Goal: Task Accomplishment & Management: Complete application form

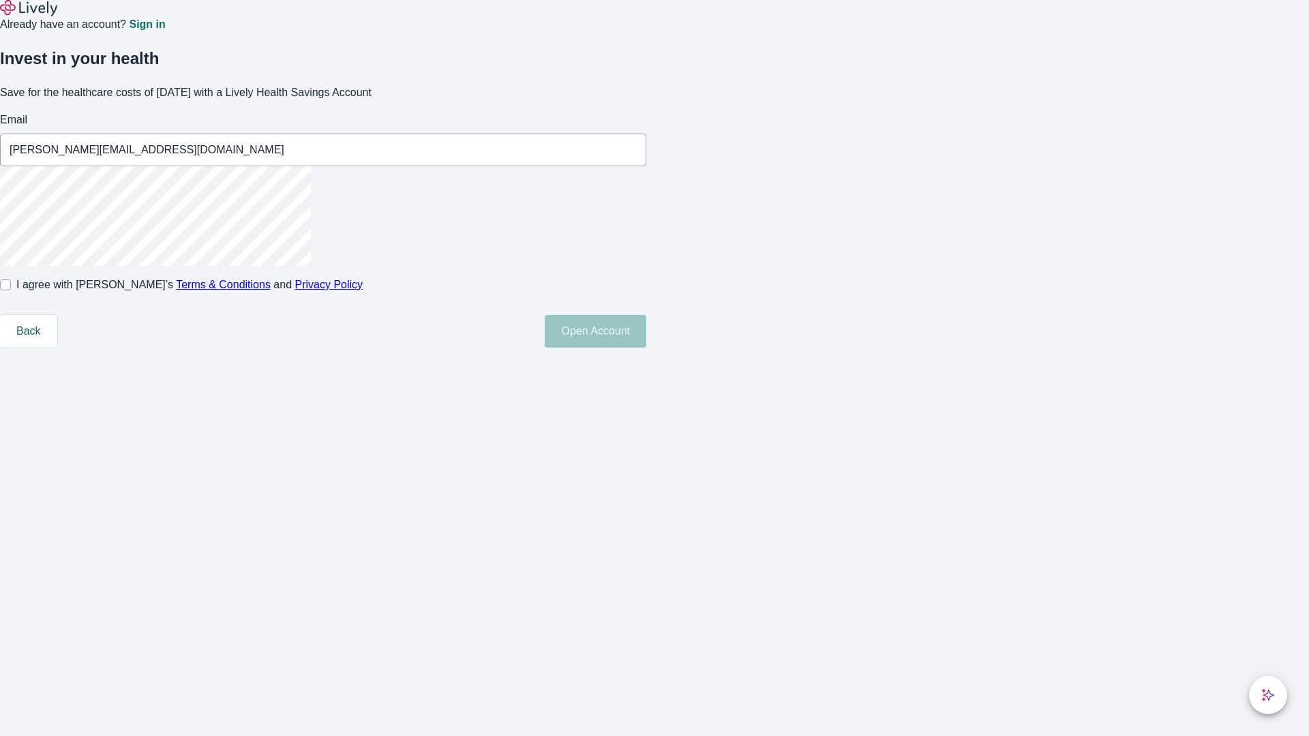
click at [11, 290] on input "I agree with Lively’s Terms & Conditions and Privacy Policy" at bounding box center [5, 285] width 11 height 11
checkbox input "true"
click at [646, 348] on button "Open Account" at bounding box center [596, 331] width 102 height 33
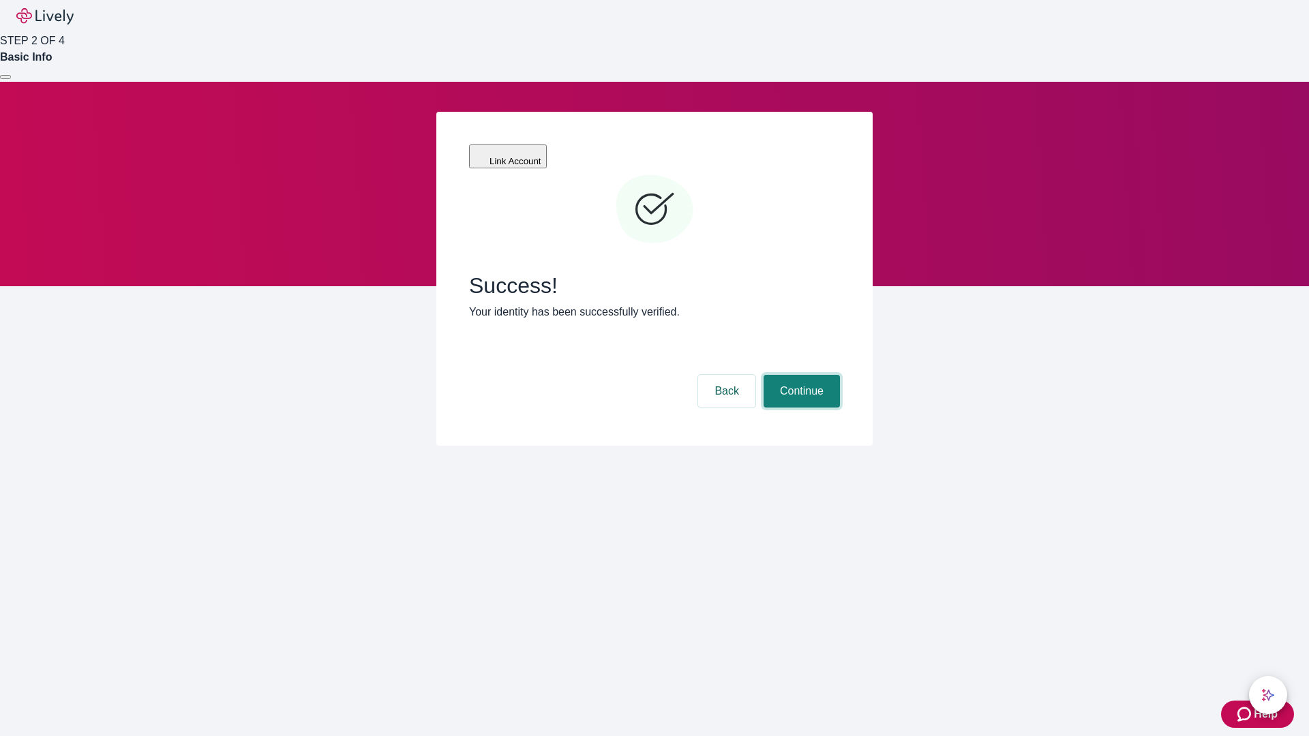
click at [800, 375] on button "Continue" at bounding box center [802, 391] width 76 height 33
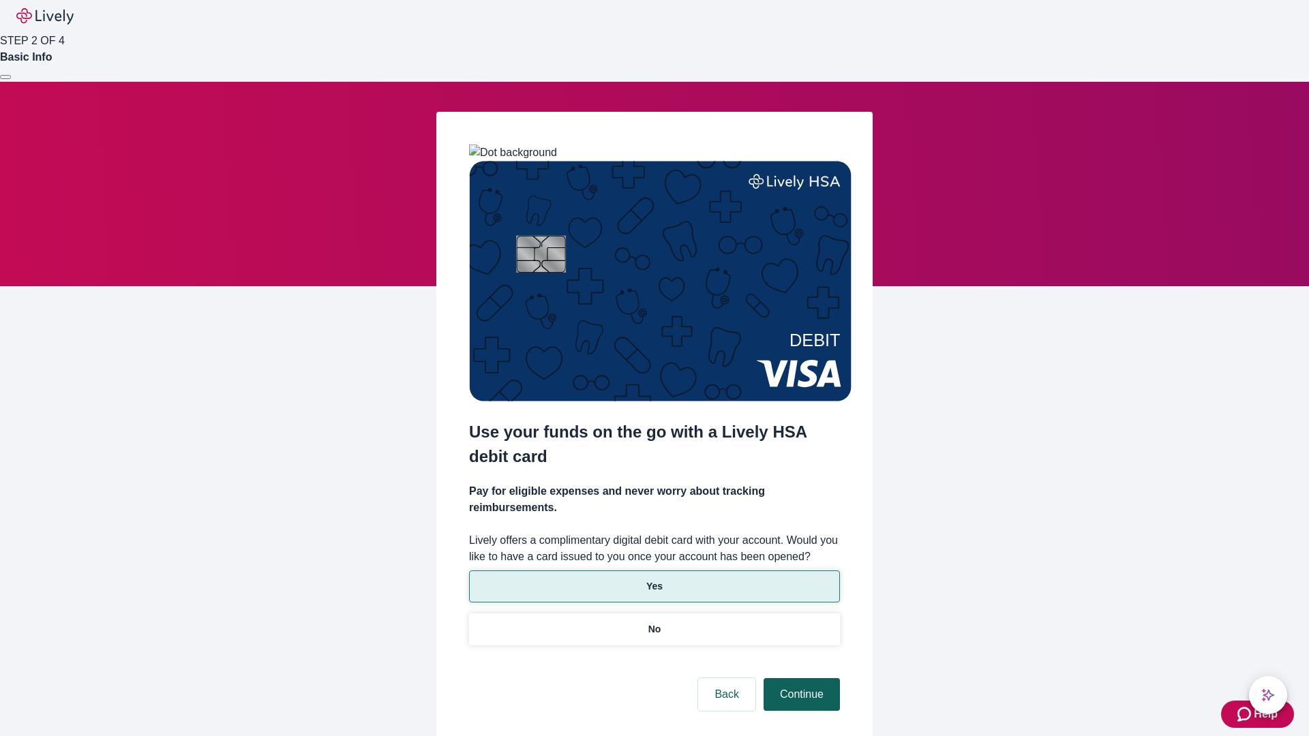
click at [654, 580] on p "Yes" at bounding box center [654, 587] width 16 height 14
click at [800, 678] on button "Continue" at bounding box center [802, 694] width 76 height 33
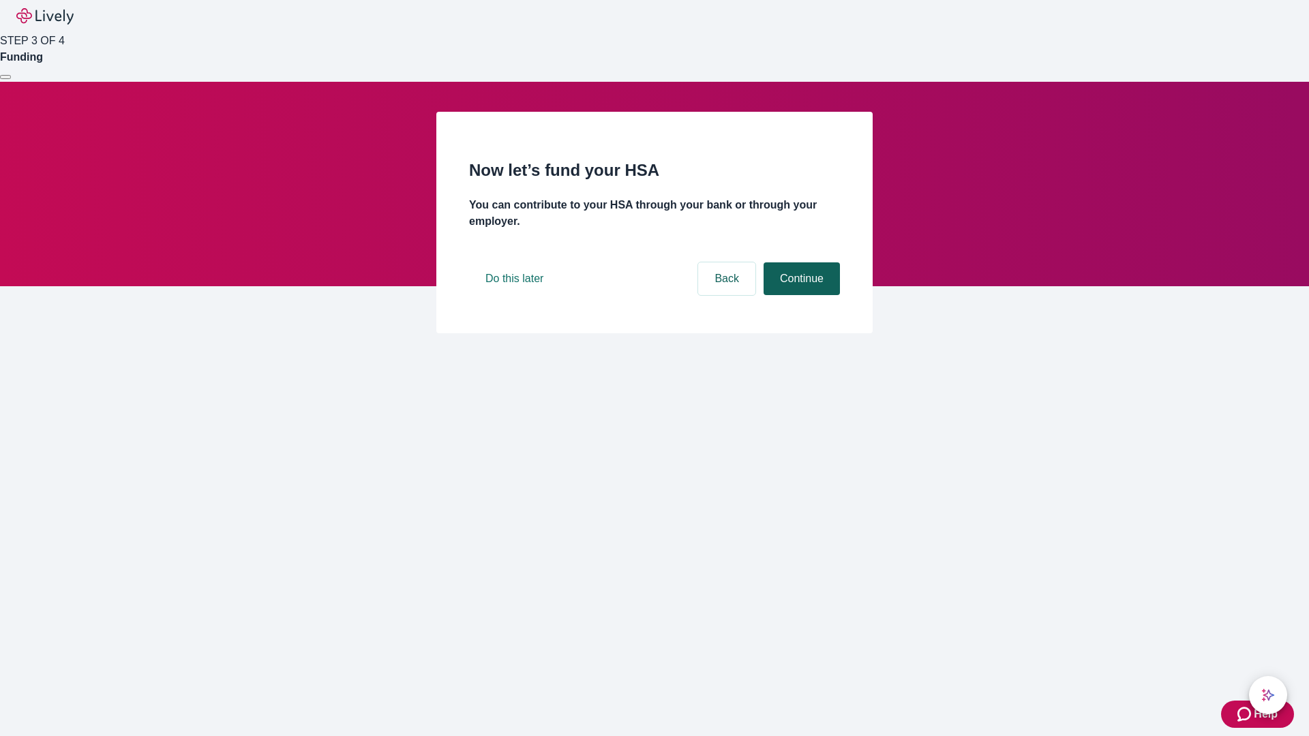
click at [800, 295] on button "Continue" at bounding box center [802, 279] width 76 height 33
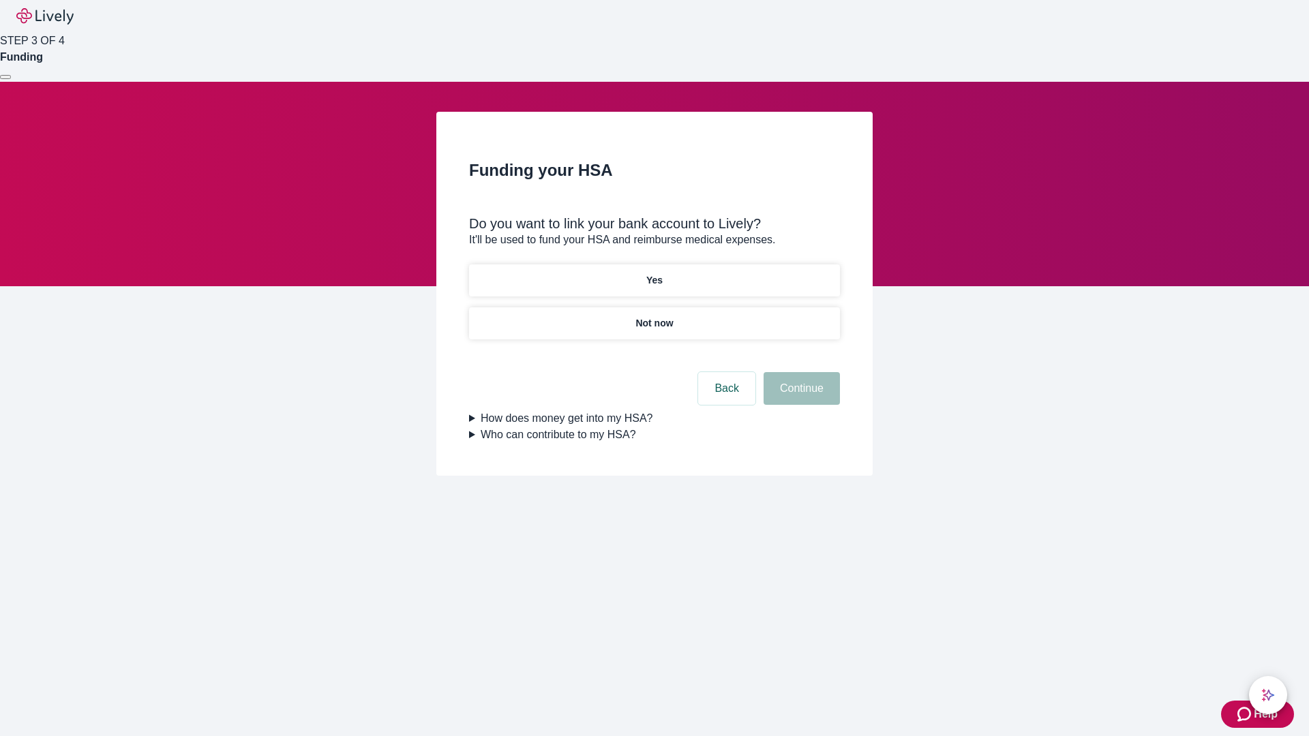
click at [654, 316] on p "Not now" at bounding box center [654, 323] width 38 height 14
click at [800, 397] on button "Continue" at bounding box center [802, 388] width 76 height 33
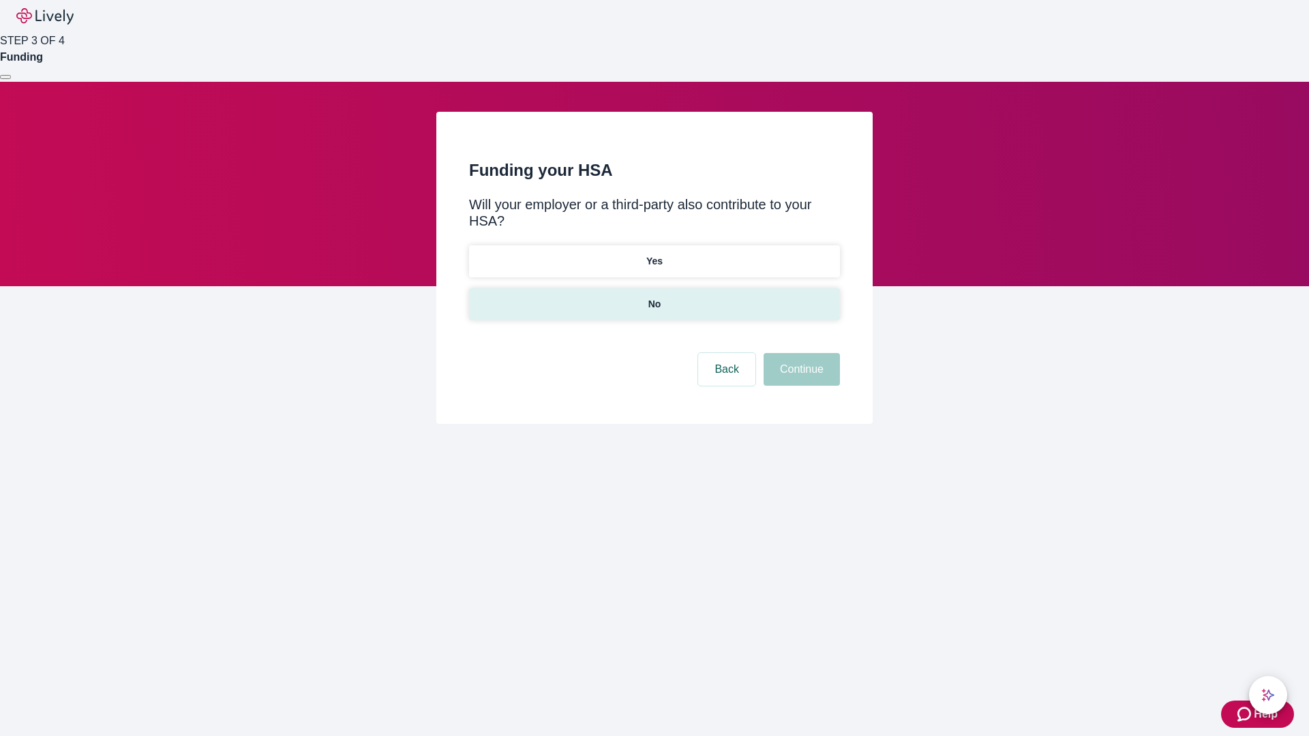
click at [654, 297] on p "No" at bounding box center [654, 304] width 13 height 14
click at [800, 353] on button "Continue" at bounding box center [802, 369] width 76 height 33
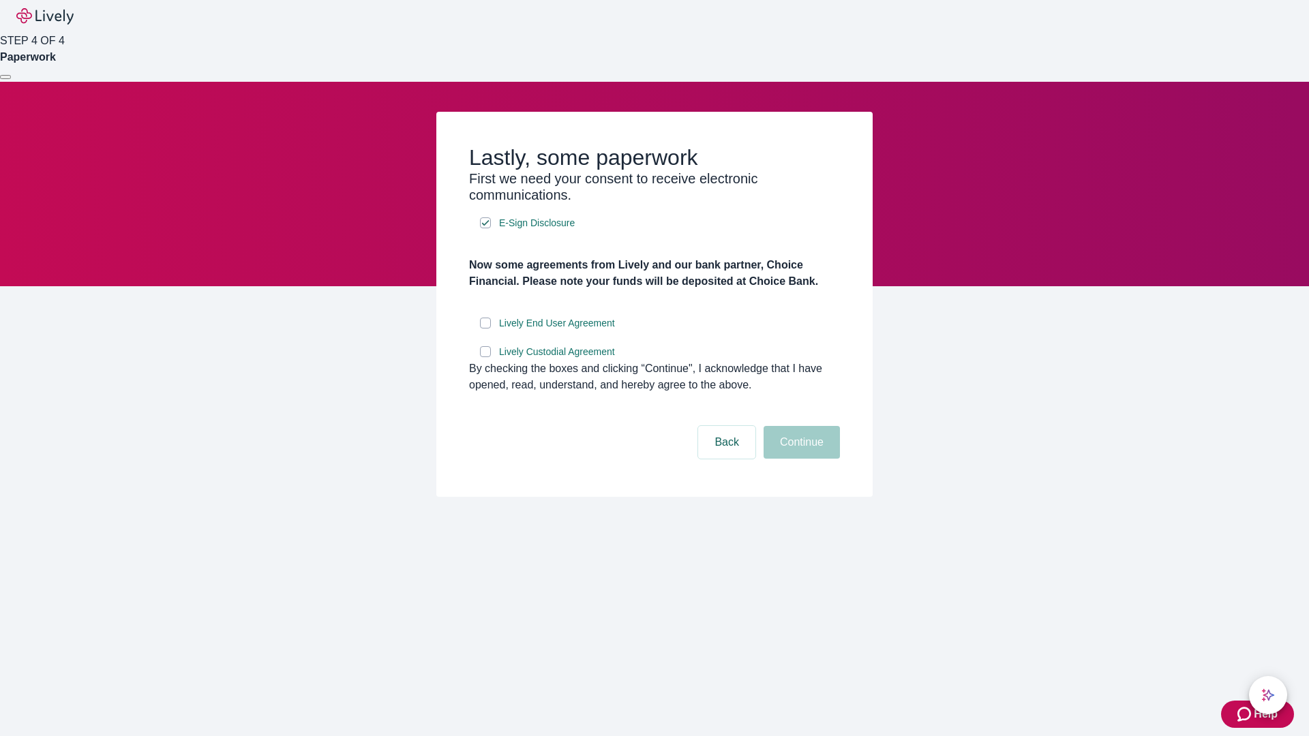
click at [485, 329] on input "Lively End User Agreement" at bounding box center [485, 323] width 11 height 11
checkbox input "true"
click at [485, 357] on input "Lively Custodial Agreement" at bounding box center [485, 351] width 11 height 11
checkbox input "true"
click at [800, 459] on button "Continue" at bounding box center [802, 442] width 76 height 33
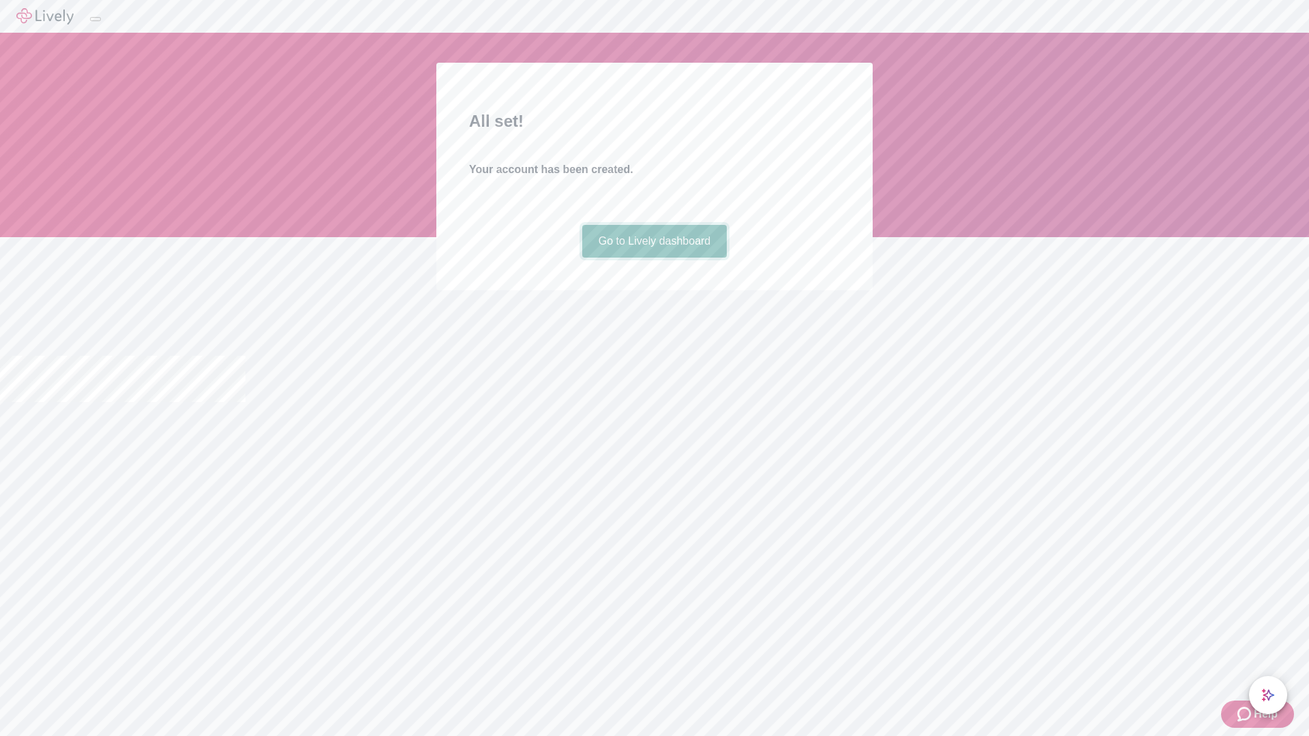
click at [654, 258] on link "Go to Lively dashboard" at bounding box center [654, 241] width 145 height 33
